Goal: Task Accomplishment & Management: Manage account settings

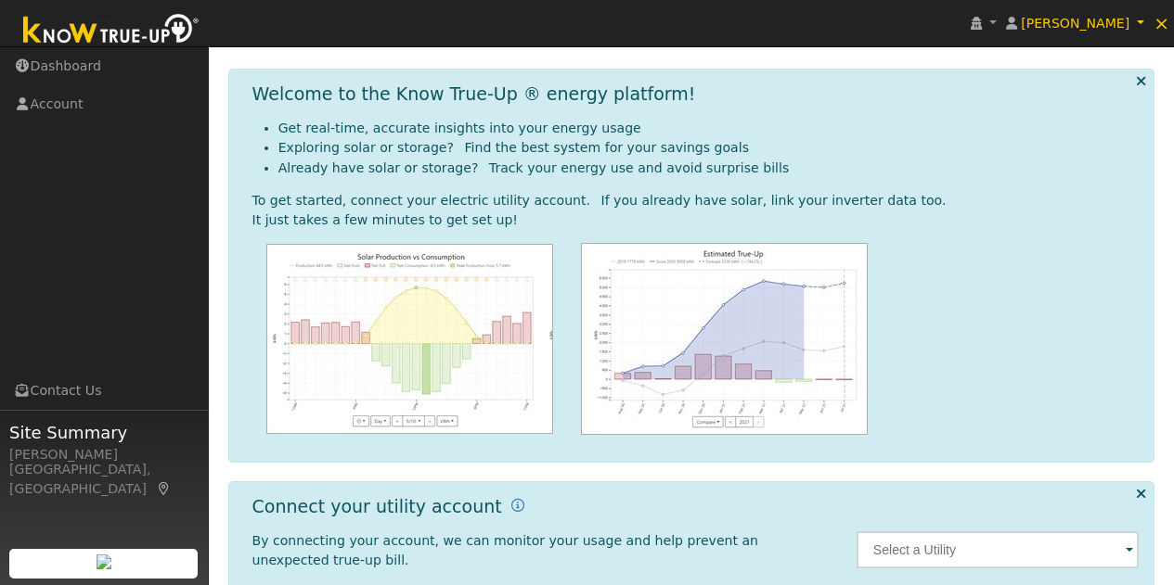
scroll to position [252, 0]
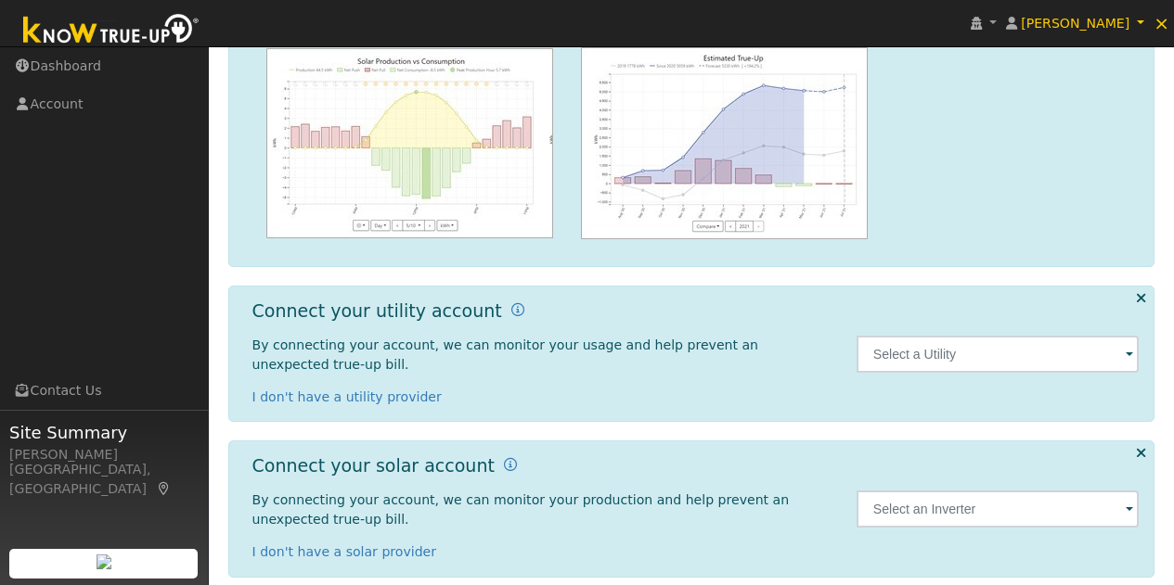
click at [1128, 345] on span at bounding box center [1128, 355] width 7 height 21
click at [970, 345] on input "text" at bounding box center [997, 354] width 283 height 37
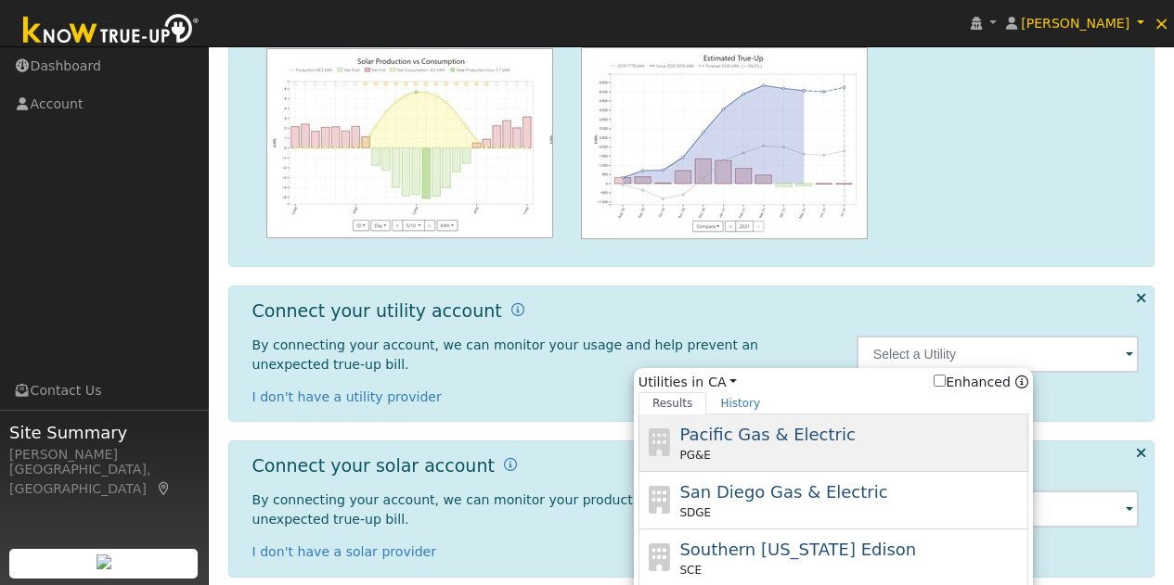
click at [829, 425] on span "Pacific Gas & Electric" at bounding box center [766, 434] width 175 height 19
type input "PG&E"
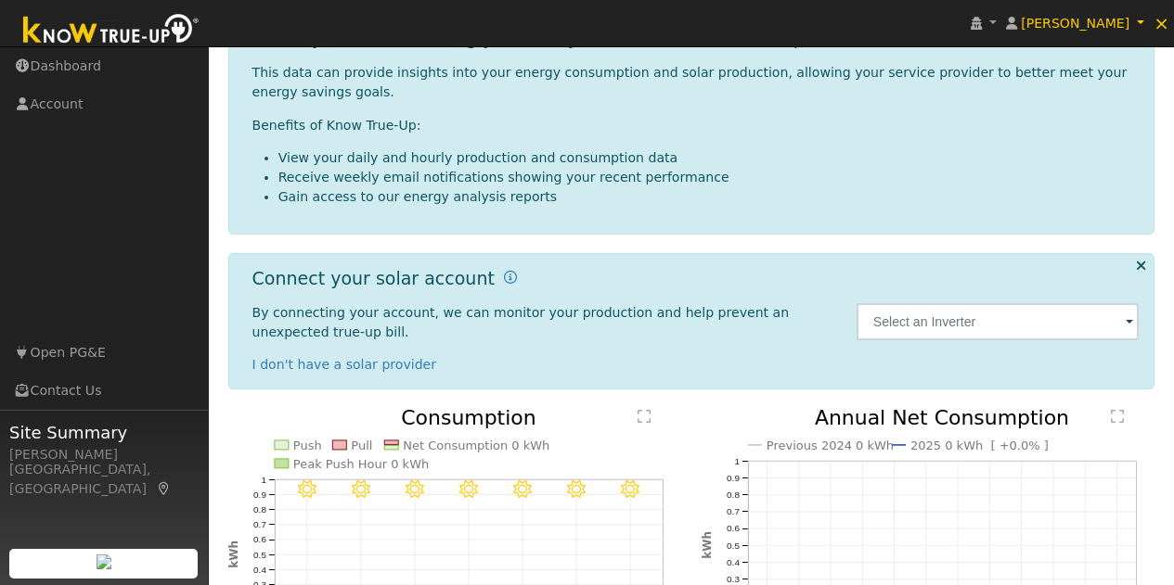
scroll to position [77, 0]
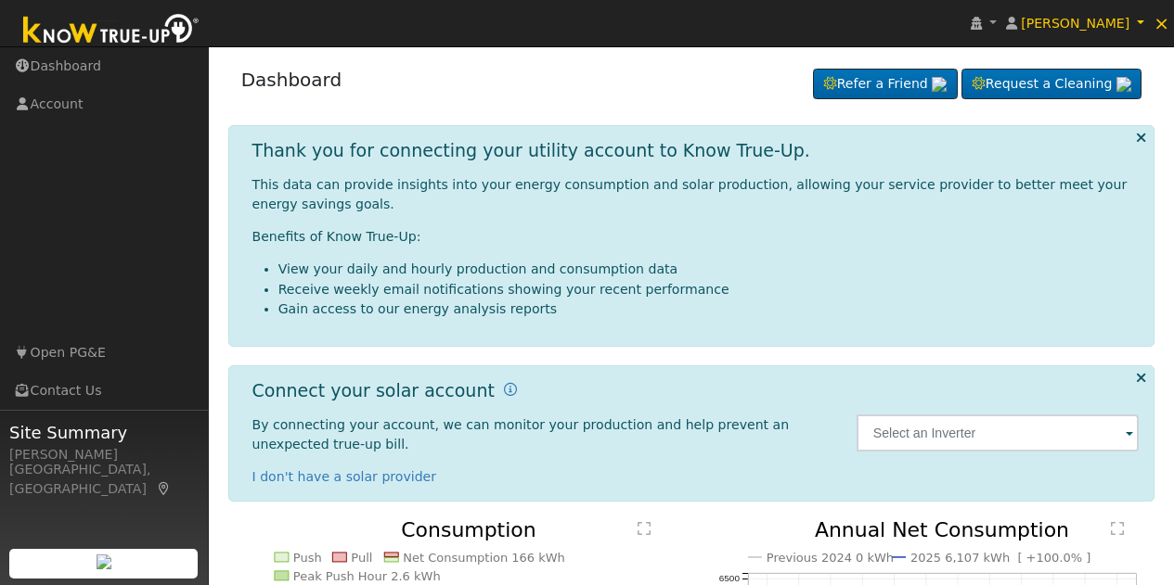
scroll to position [289, 0]
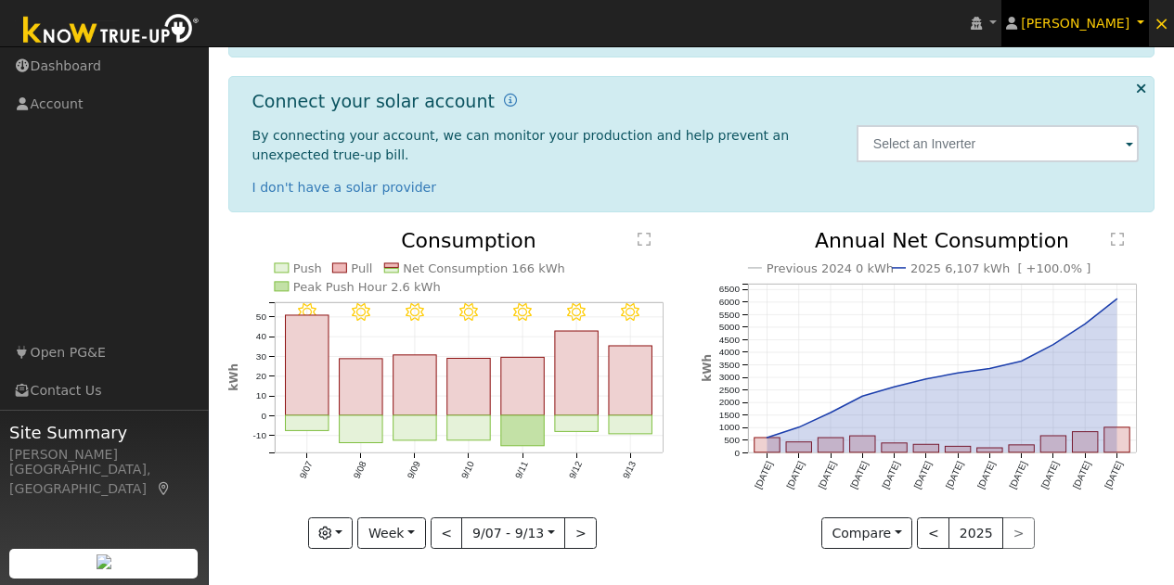
click at [1120, 19] on span "[PERSON_NAME]" at bounding box center [1075, 23] width 109 height 15
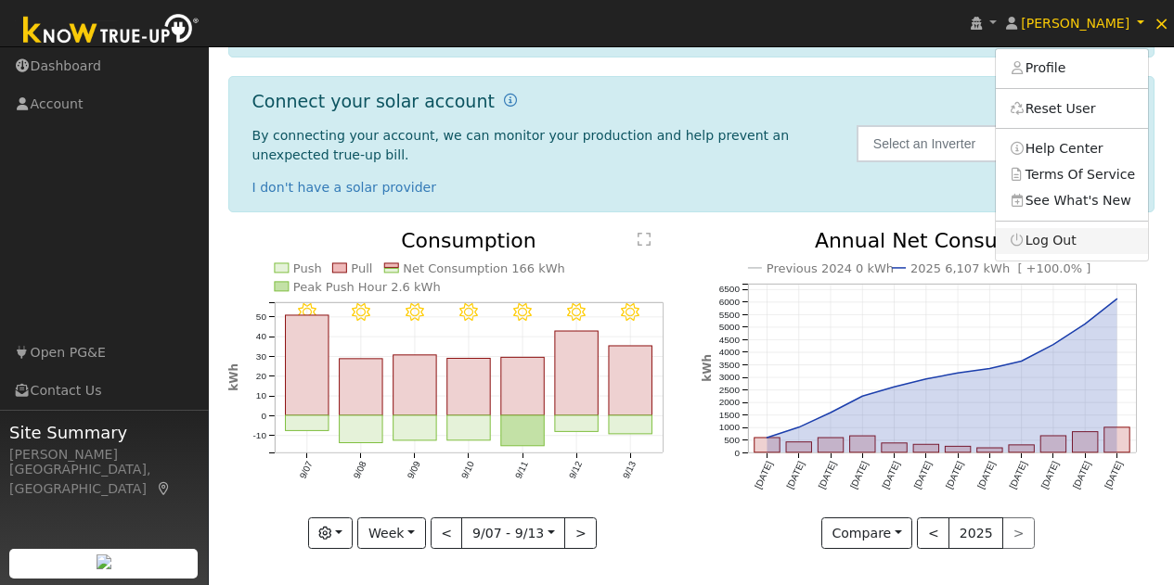
click at [1095, 242] on link "Log Out" at bounding box center [1072, 241] width 152 height 26
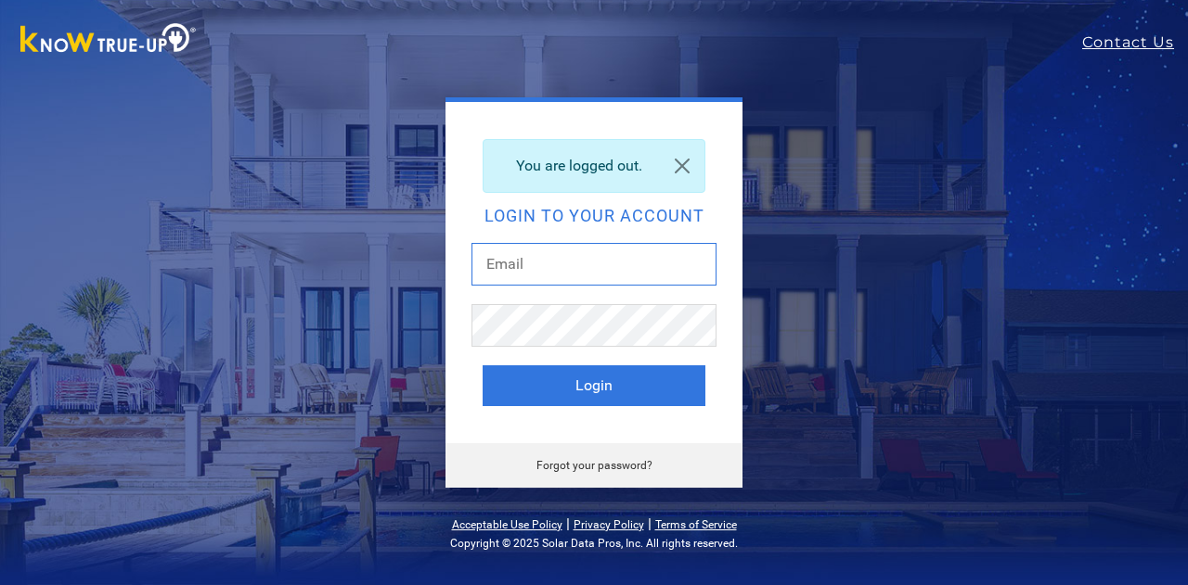
click at [574, 268] on input "text" at bounding box center [593, 264] width 245 height 43
type input "[EMAIL_ADDRESS][DOMAIN_NAME]"
click at [538, 388] on button "Login" at bounding box center [593, 386] width 223 height 41
